Goal: Task Accomplishment & Management: Use online tool/utility

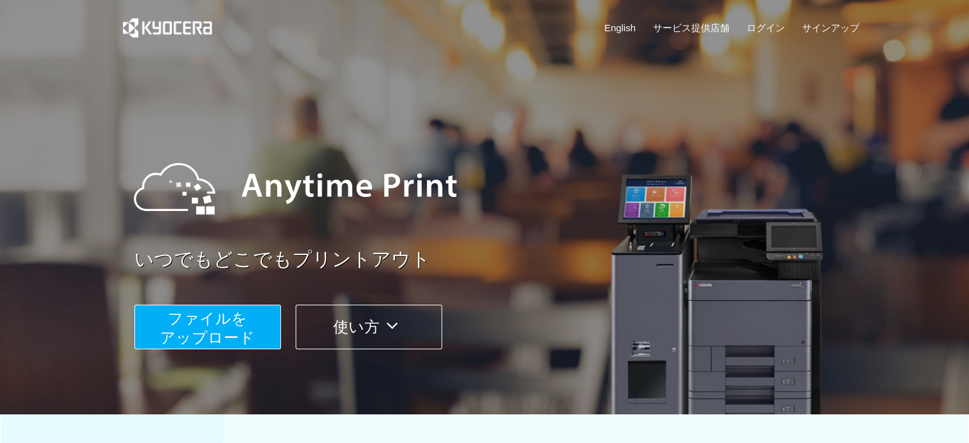
click at [181, 331] on span "ファイルを ​​アップロード" at bounding box center [207, 328] width 95 height 36
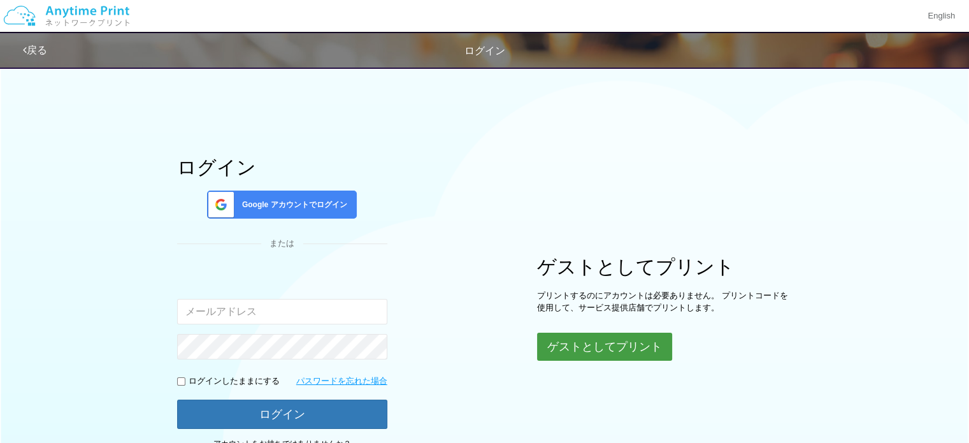
click at [595, 346] on button "ゲストとしてプリント" at bounding box center [604, 346] width 135 height 28
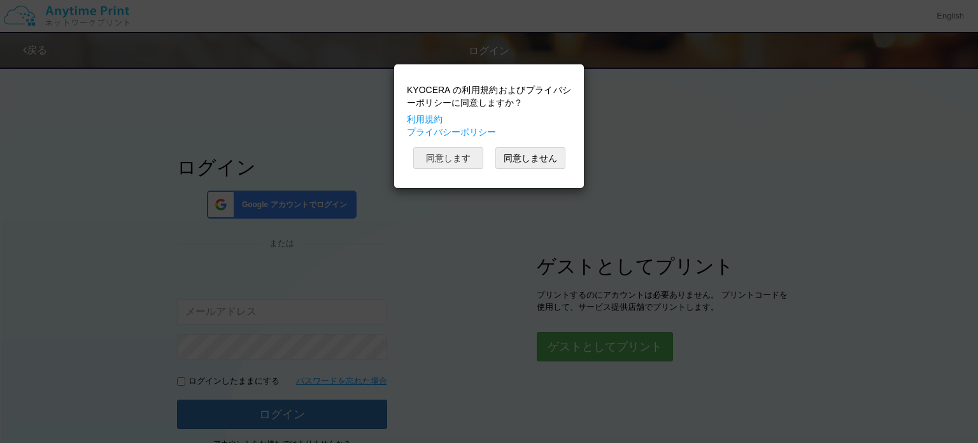
click at [467, 154] on button "同意します" at bounding box center [448, 158] width 70 height 22
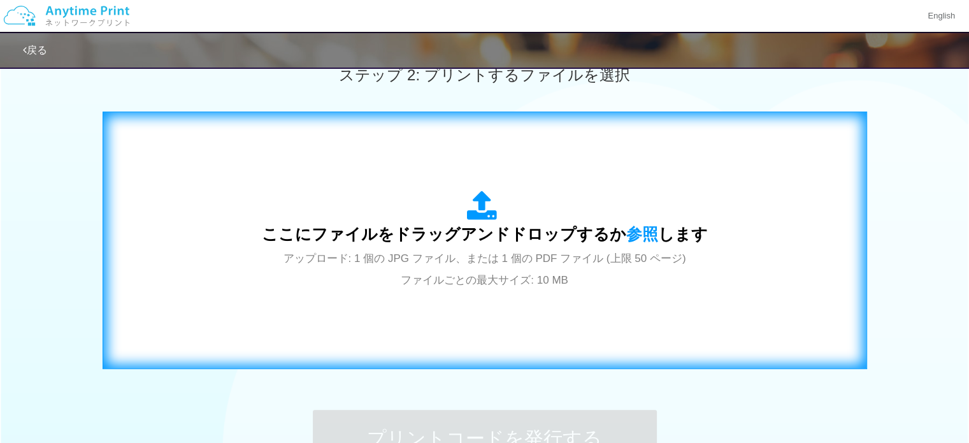
scroll to position [446, 0]
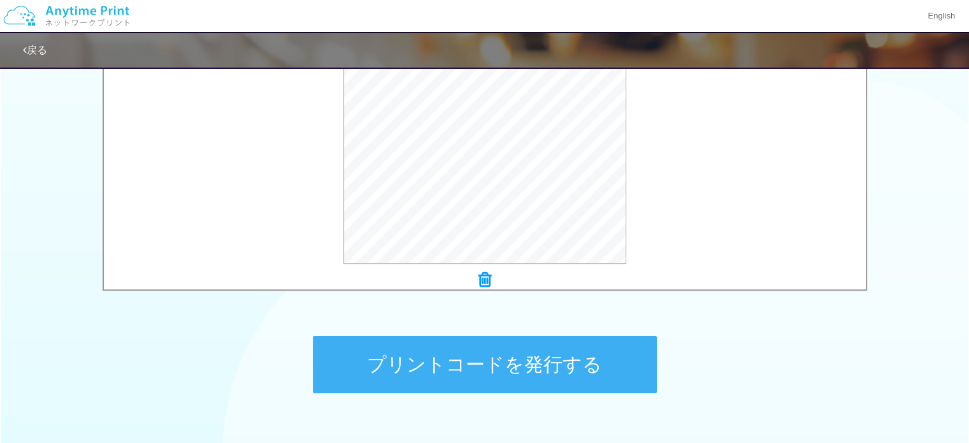
click at [480, 363] on button "プリントコードを発行する" at bounding box center [485, 364] width 344 height 57
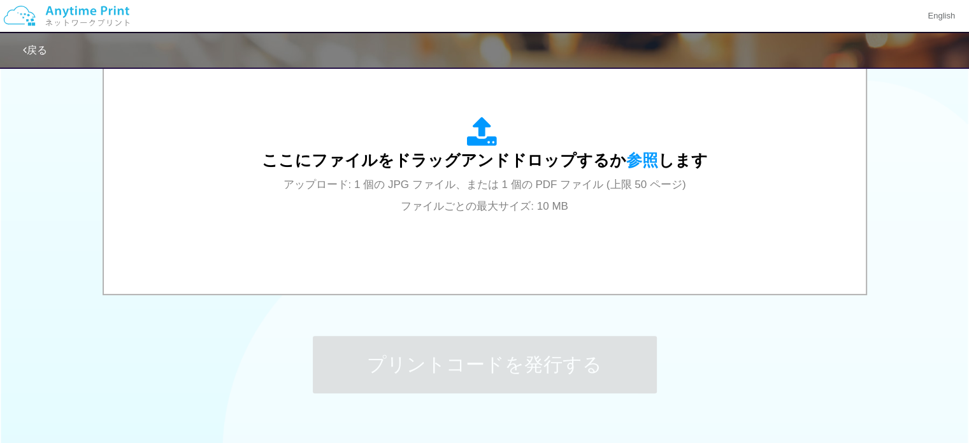
scroll to position [0, 0]
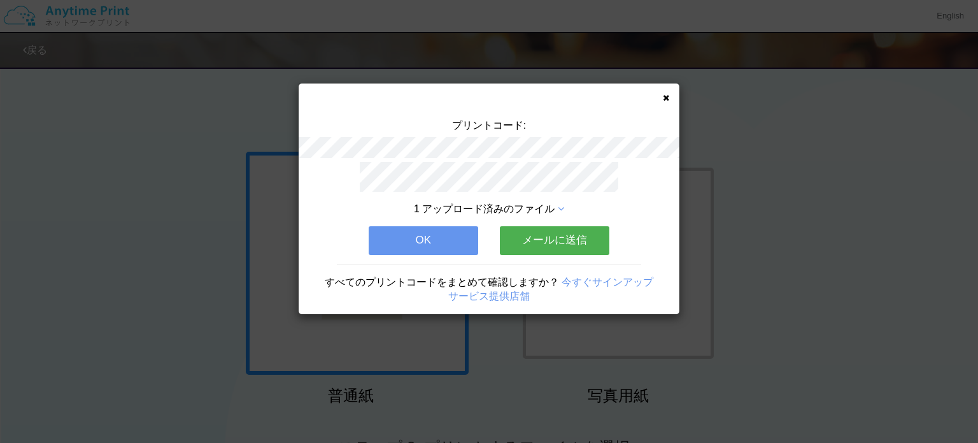
click at [520, 238] on button "メールに送信" at bounding box center [555, 240] width 110 height 28
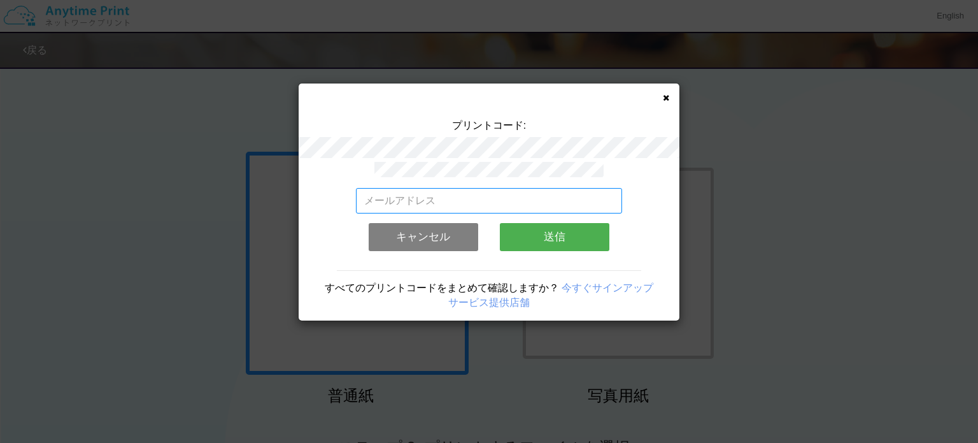
click at [425, 198] on input "email" at bounding box center [489, 200] width 267 height 25
type input "[EMAIL_ADDRESS][DOMAIN_NAME]"
click at [548, 235] on button "送信" at bounding box center [555, 237] width 110 height 28
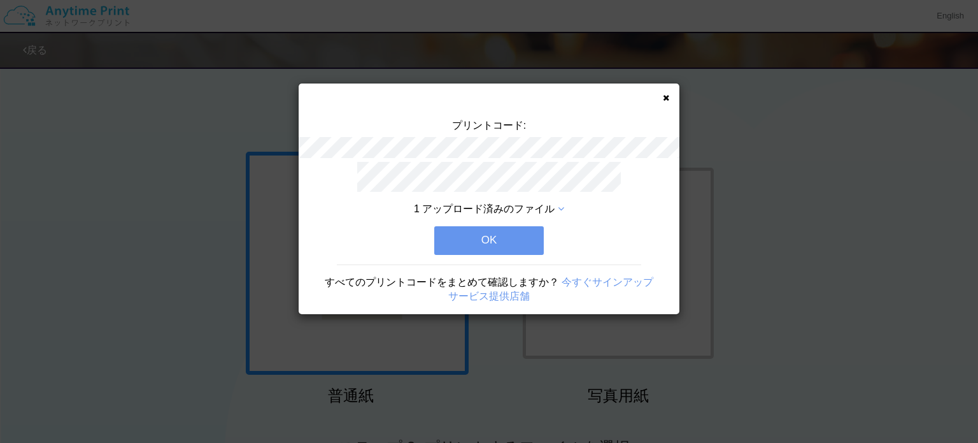
click at [486, 236] on button "OK" at bounding box center [489, 240] width 110 height 28
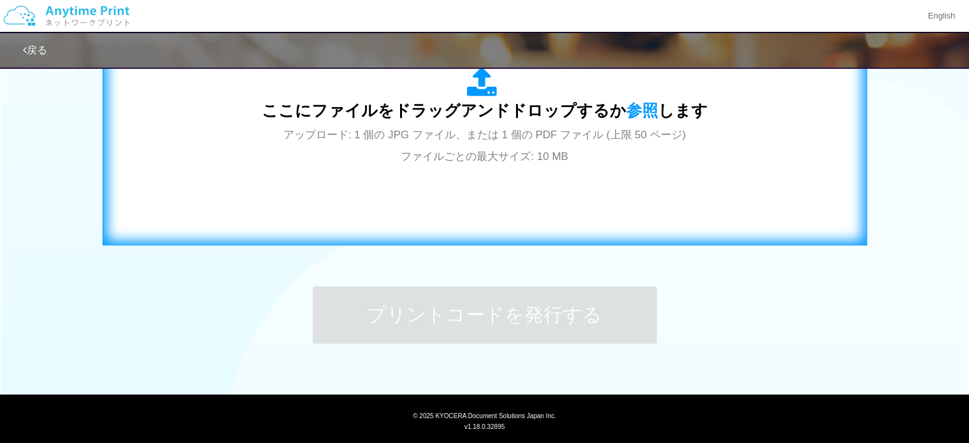
scroll to position [509, 0]
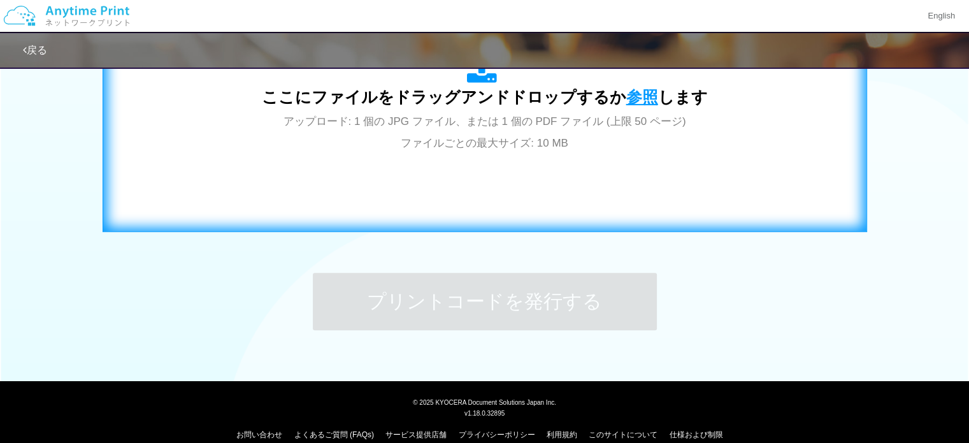
click at [637, 101] on span "参照" at bounding box center [642, 97] width 32 height 18
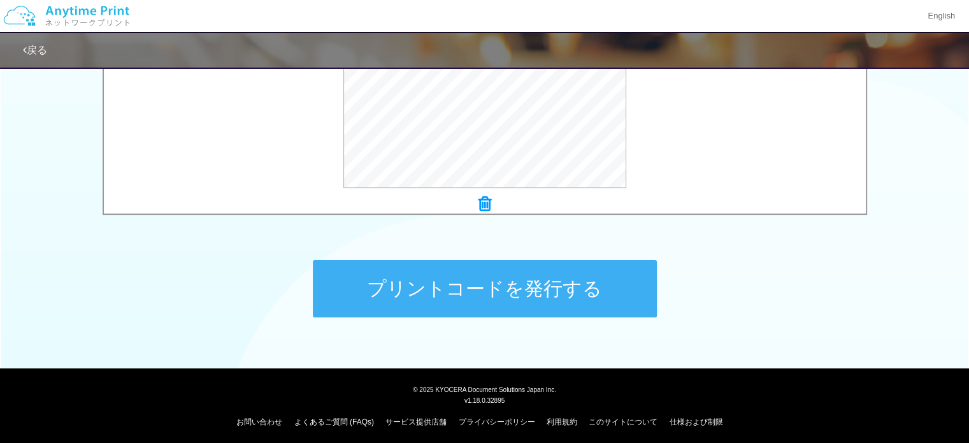
scroll to position [525, 0]
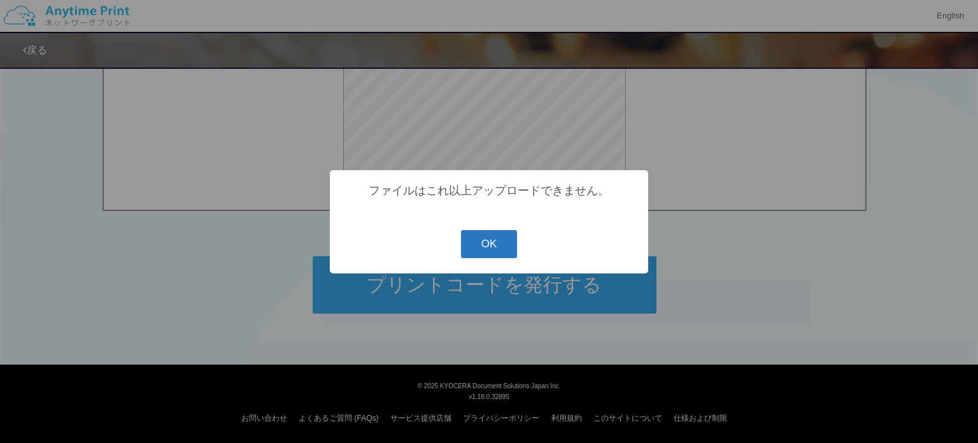
click at [495, 243] on button "OK" at bounding box center [489, 244] width 57 height 28
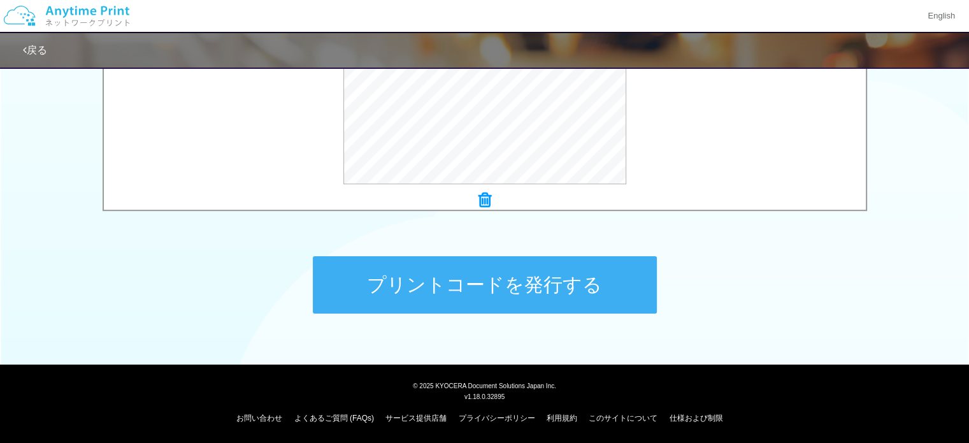
click at [520, 285] on button "プリントコードを発行する" at bounding box center [485, 284] width 344 height 57
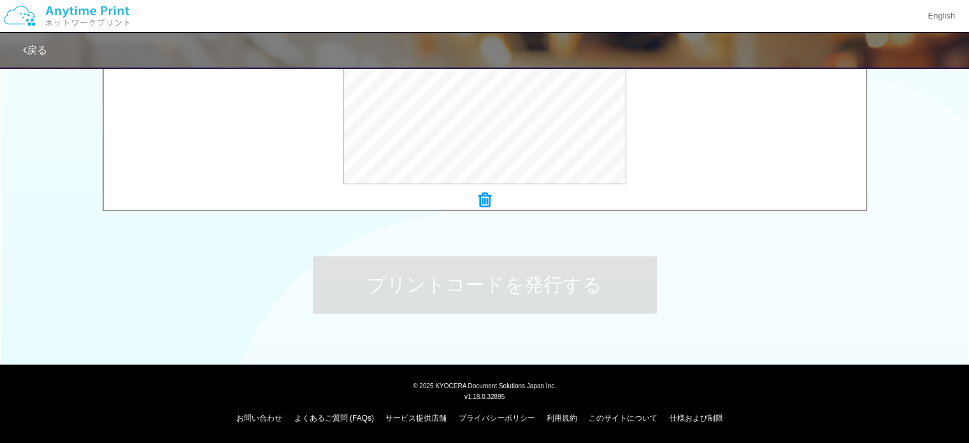
scroll to position [0, 0]
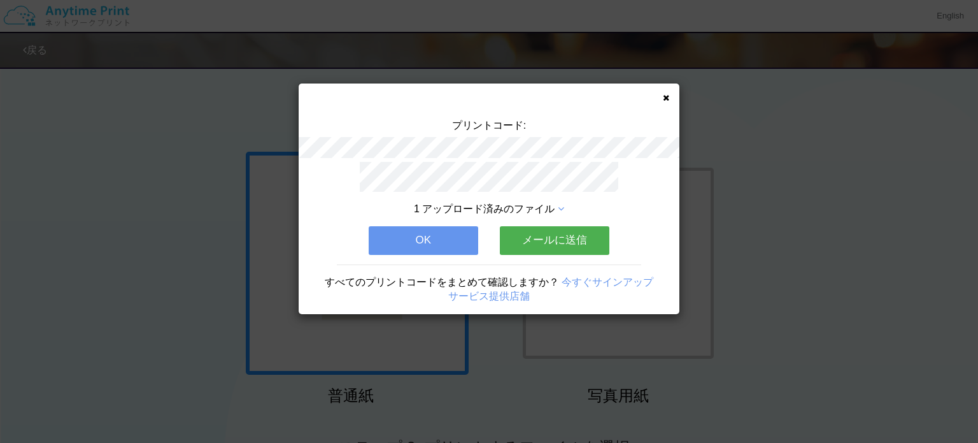
click at [554, 237] on button "メールに送信" at bounding box center [555, 240] width 110 height 28
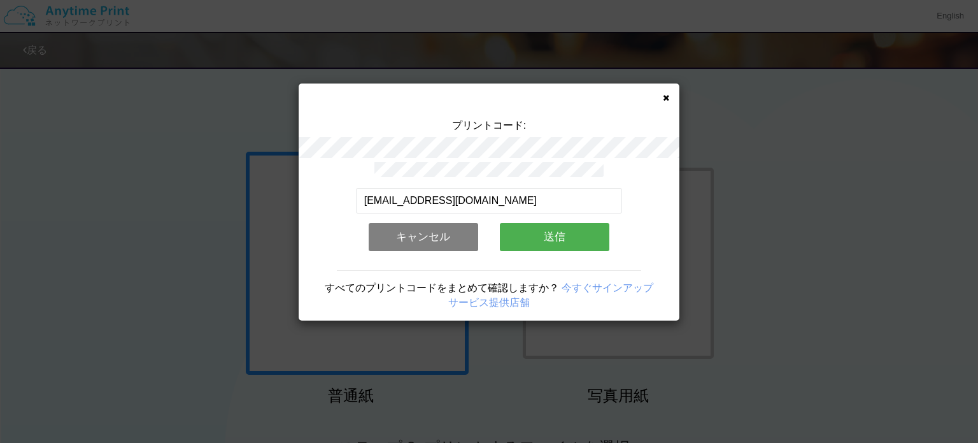
click at [554, 234] on button "送信" at bounding box center [555, 237] width 110 height 28
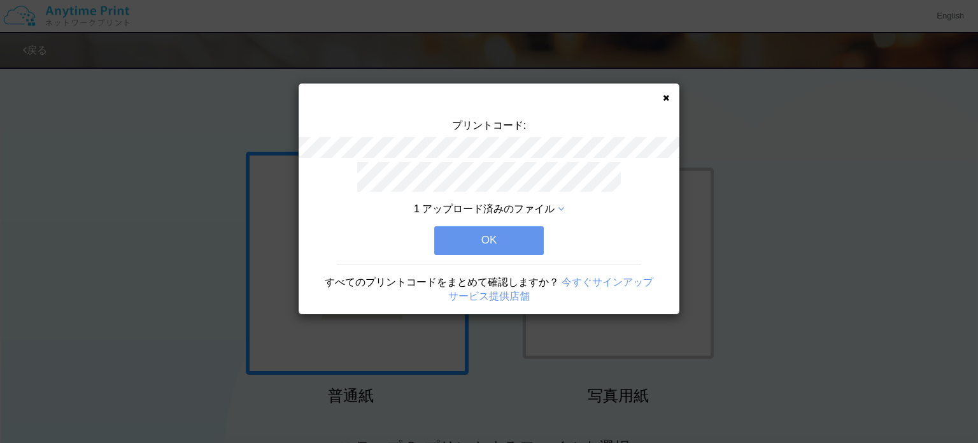
click at [474, 226] on button "OK" at bounding box center [489, 240] width 110 height 28
